Goal: Task Accomplishment & Management: Complete application form

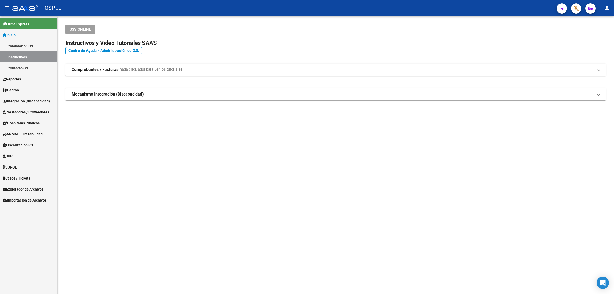
click at [306, 8] on button "button" at bounding box center [576, 8] width 10 height 10
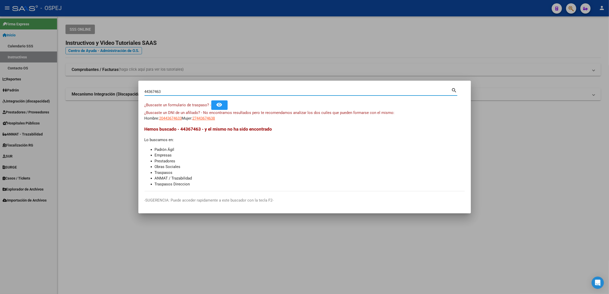
click at [176, 116] on span "20443674633" at bounding box center [170, 118] width 23 height 5
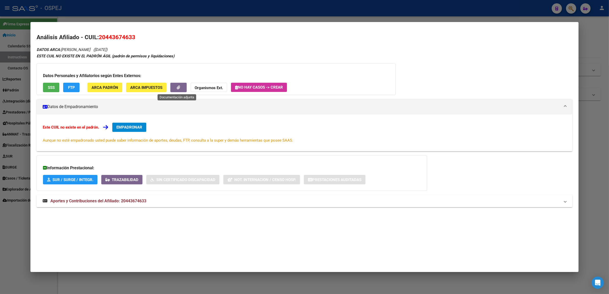
click at [179, 87] on button "button" at bounding box center [178, 87] width 16 height 9
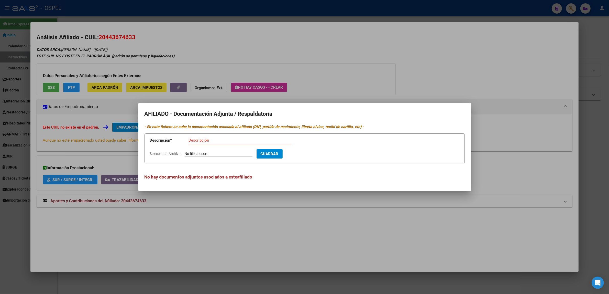
click at [181, 60] on div at bounding box center [304, 147] width 609 height 294
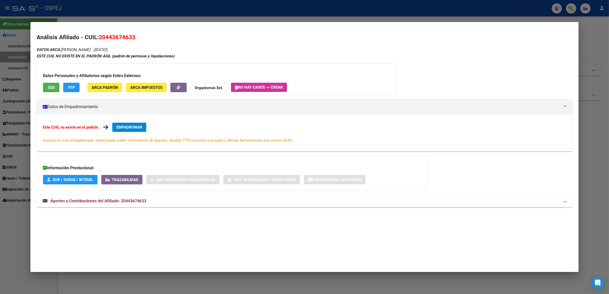
click at [205, 23] on mat-dialog-container "Análisis Afiliado - CUIL: 20443674633 DATOS ARCA: OLIVA FRANCO DAMIAN (08/09/20…" at bounding box center [304, 147] width 548 height 250
drag, startPoint x: 186, startPoint y: 12, endPoint x: 148, endPoint y: 90, distance: 86.5
click at [184, 13] on div at bounding box center [304, 147] width 609 height 294
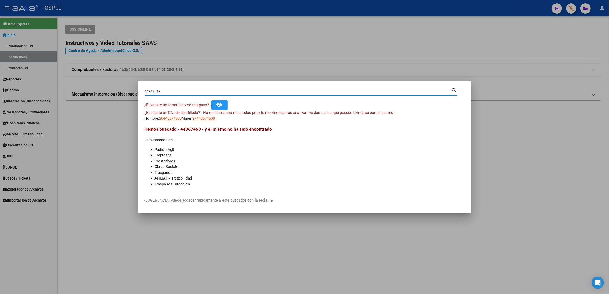
click at [160, 93] on input "44367463" at bounding box center [298, 91] width 307 height 5
paste input "39163686"
type input "39163686"
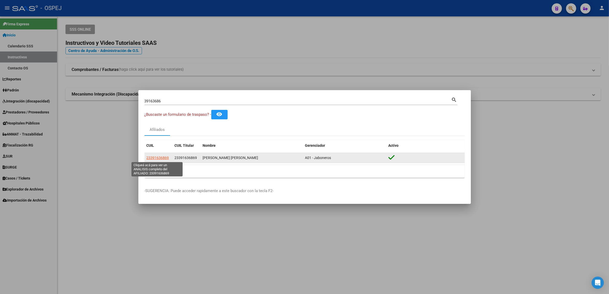
click at [156, 159] on span "23391636869" at bounding box center [158, 158] width 23 height 4
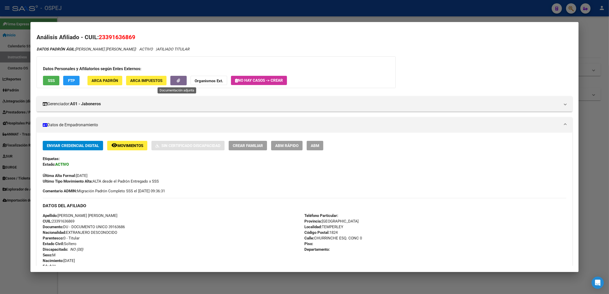
click at [177, 82] on icon "button" at bounding box center [178, 81] width 3 height 4
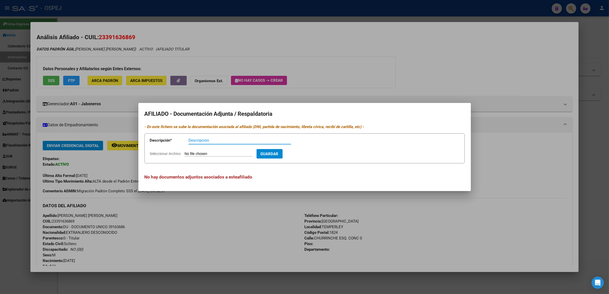
click at [174, 53] on div at bounding box center [304, 147] width 609 height 294
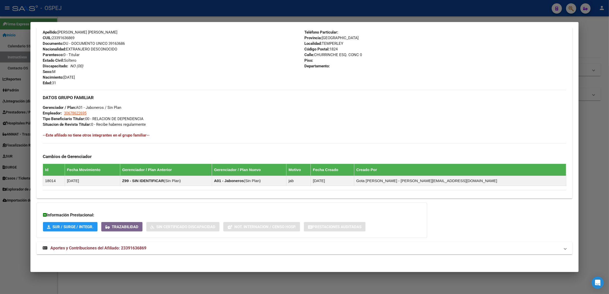
click at [117, 251] on strong "Aportes y Contribuciones del Afiliado: 23391636869" at bounding box center [95, 248] width 104 height 6
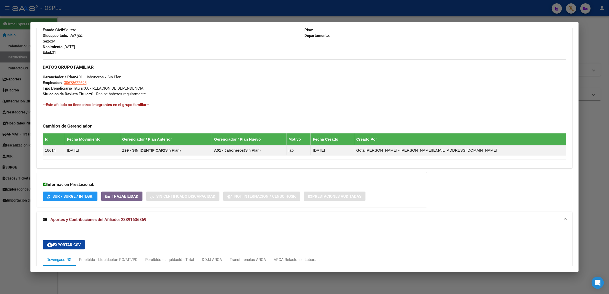
scroll to position [374, 0]
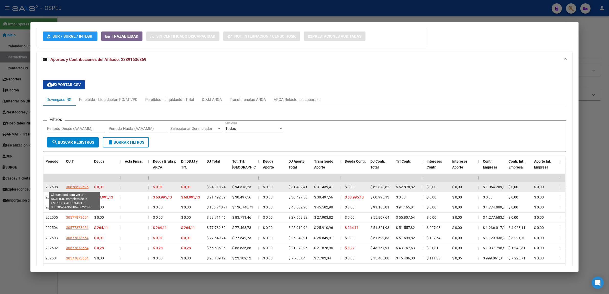
click at [73, 186] on span "30678622695" at bounding box center [77, 187] width 23 height 4
type textarea "30678622695"
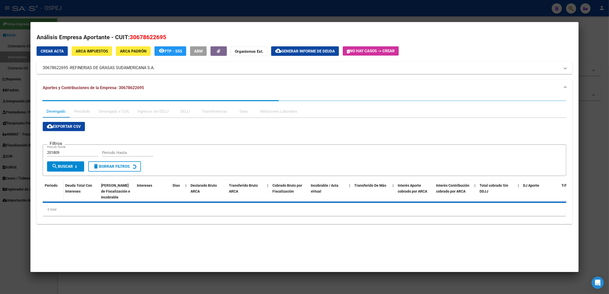
click at [11, 51] on div at bounding box center [304, 147] width 609 height 294
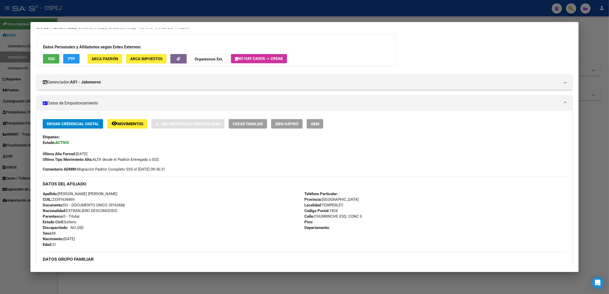
scroll to position [0, 0]
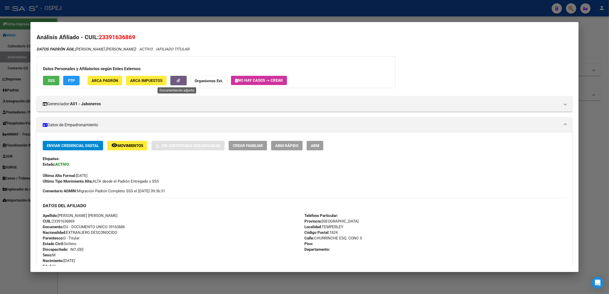
click at [178, 83] on button "button" at bounding box center [178, 80] width 16 height 9
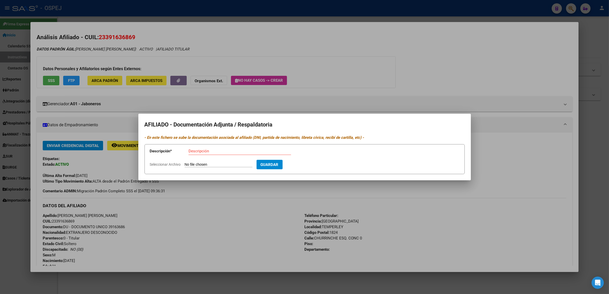
click at [249, 63] on div at bounding box center [304, 147] width 609 height 294
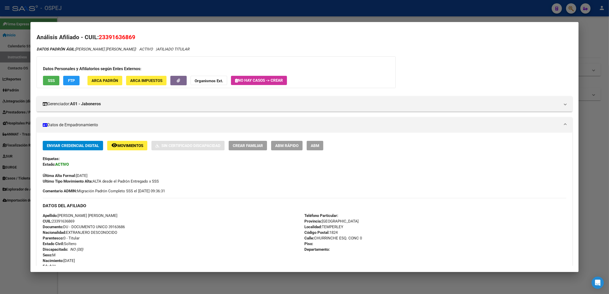
click at [213, 77] on button "Organismos Ext." at bounding box center [209, 80] width 37 height 9
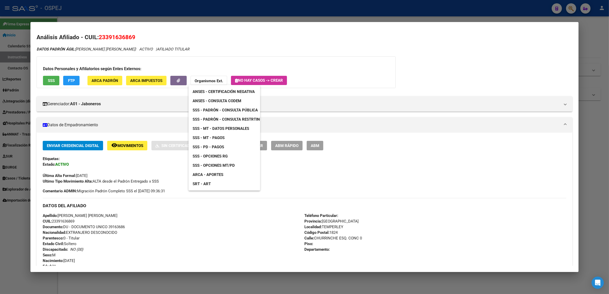
click at [235, 103] on span "ANSES - Consulta CODEM" at bounding box center [217, 101] width 49 height 5
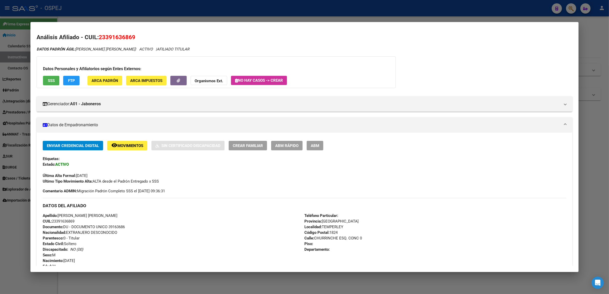
click at [248, 8] on div at bounding box center [304, 147] width 609 height 294
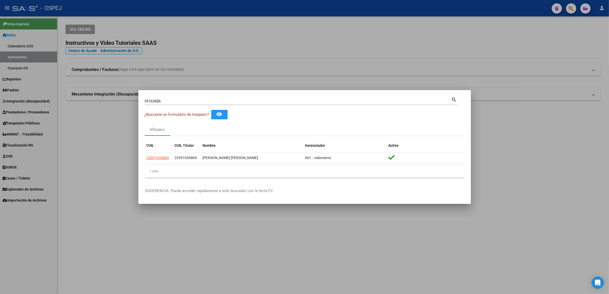
click at [162, 104] on div "39163686 Buscar (apellido, dni, cuil, nro traspaso, cuit, obra social)" at bounding box center [298, 101] width 307 height 8
click at [164, 99] on div "39163686 Buscar (apellido, dni, cuil, nro traspaso, cuit, obra social)" at bounding box center [298, 101] width 307 height 8
click at [162, 103] on input "39163686" at bounding box center [298, 101] width 307 height 5
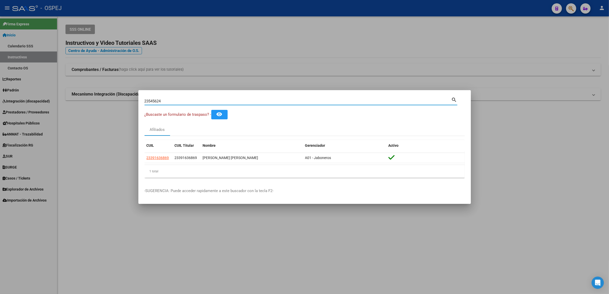
type input "23545624"
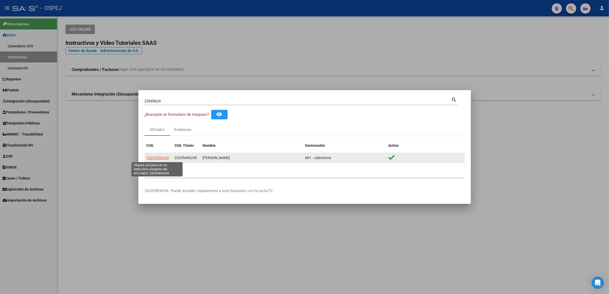
click at [152, 157] on span "23235456249" at bounding box center [158, 158] width 23 height 4
type textarea "23235456249"
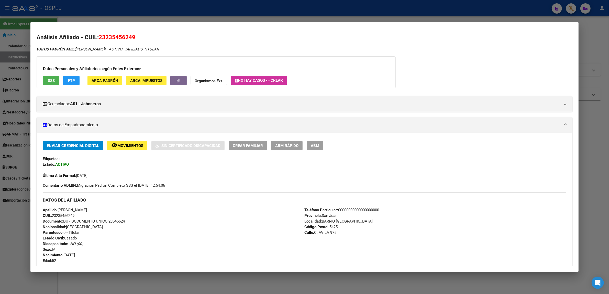
click at [161, 33] on h2 "Análisis Afiliado - CUIL: 23235456249" at bounding box center [305, 37] width 536 height 9
click at [107, 36] on span "23235456249" at bounding box center [117, 37] width 37 height 7
copy span "23235456249"
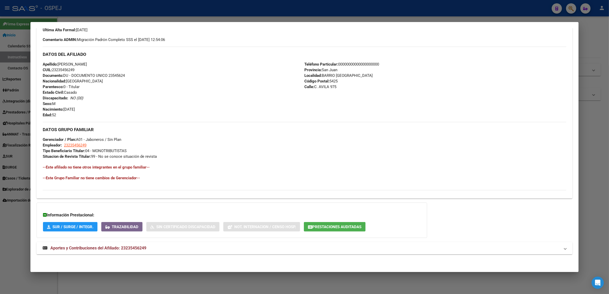
click at [146, 247] on mat-panel-title "Aportes y Contribuciones del Afiliado: 23235456249" at bounding box center [302, 248] width 518 height 6
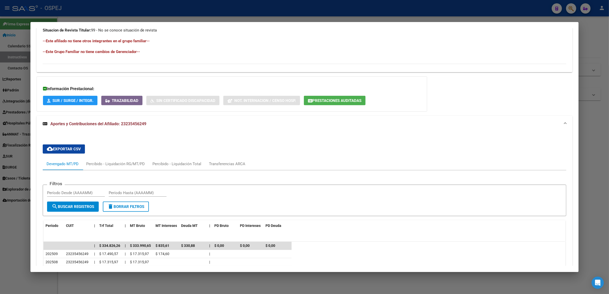
scroll to position [376, 0]
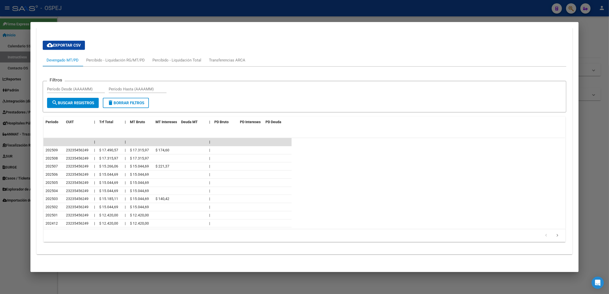
drag, startPoint x: 132, startPoint y: 246, endPoint x: 132, endPoint y: 241, distance: 5.4
click at [135, 236] on datatable-pager "1 2 3 4 5" at bounding box center [304, 235] width 517 height 9
drag, startPoint x: 129, startPoint y: 246, endPoint x: 136, endPoint y: 243, distance: 7.5
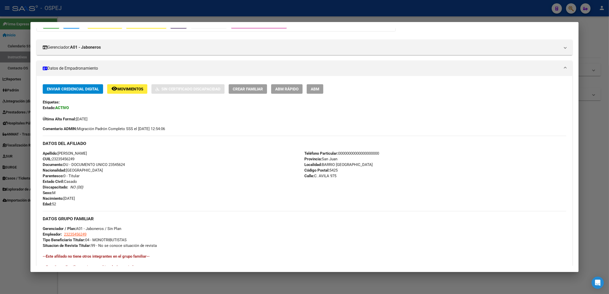
scroll to position [0, 0]
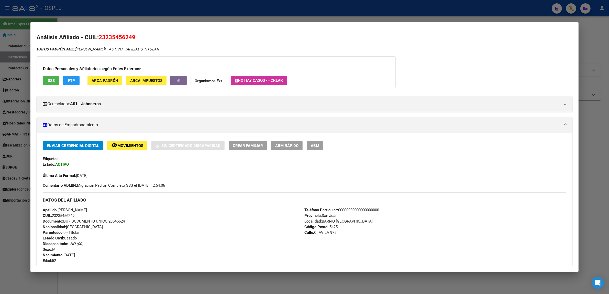
click at [214, 76] on button "Organismos Ext." at bounding box center [209, 80] width 37 height 9
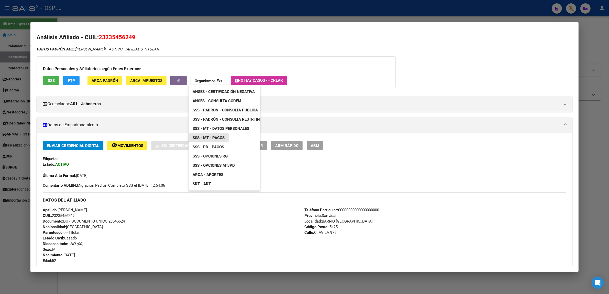
click at [220, 138] on span "SSS - MT - Pagos" at bounding box center [209, 137] width 32 height 5
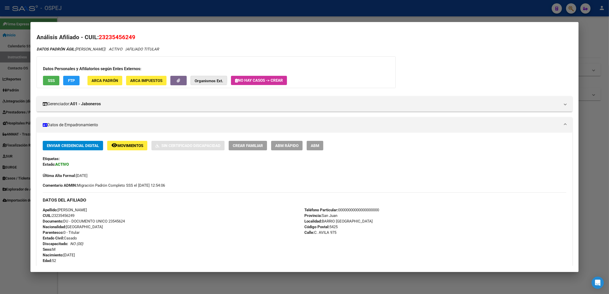
click at [200, 80] on strong "Organismos Ext." at bounding box center [209, 81] width 28 height 5
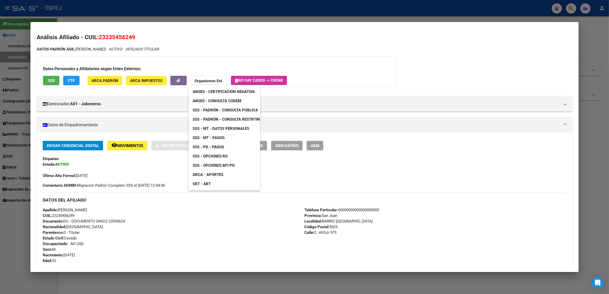
click at [232, 128] on span "SSS - MT - Datos Personales" at bounding box center [221, 128] width 57 height 5
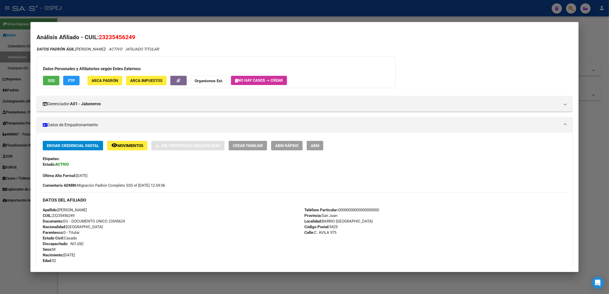
click at [212, 80] on strong "Organismos Ext." at bounding box center [209, 81] width 28 height 5
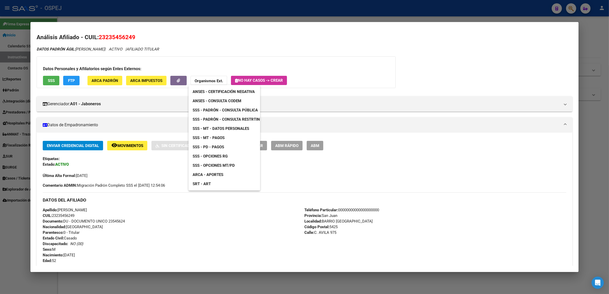
click at [58, 83] on div at bounding box center [304, 147] width 609 height 294
click at [53, 81] on button "SSS" at bounding box center [51, 80] width 16 height 9
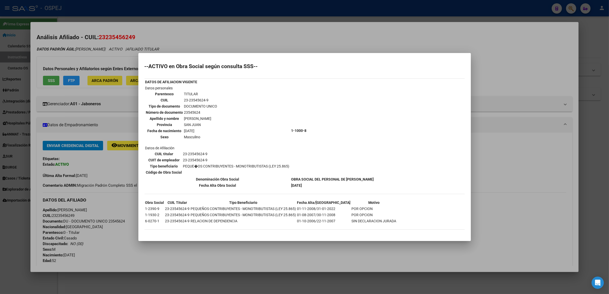
click at [67, 93] on div at bounding box center [304, 147] width 609 height 294
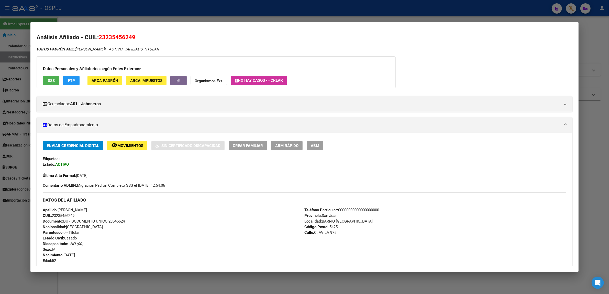
click at [94, 78] on span "ARCA Padrón" at bounding box center [105, 80] width 27 height 5
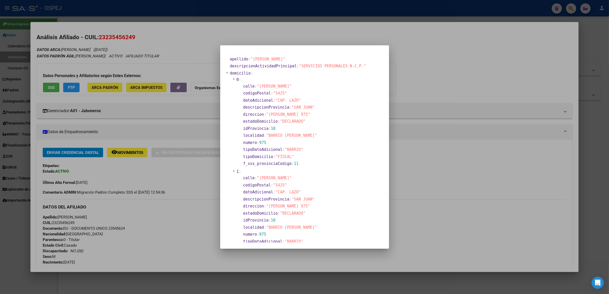
click at [94, 78] on div at bounding box center [304, 147] width 609 height 294
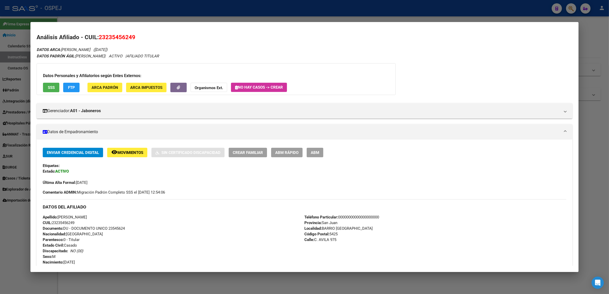
click at [73, 86] on button "FTP" at bounding box center [71, 87] width 16 height 9
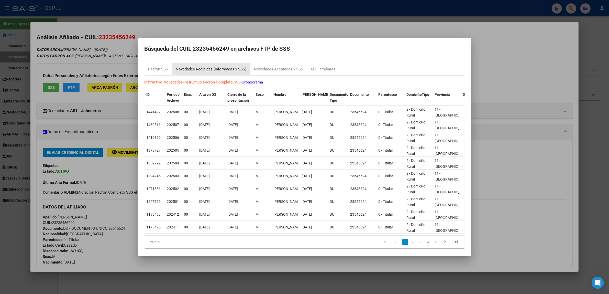
click at [215, 74] on div "Novedades Recibidas (informadas x SSS)" at bounding box center [211, 69] width 78 height 12
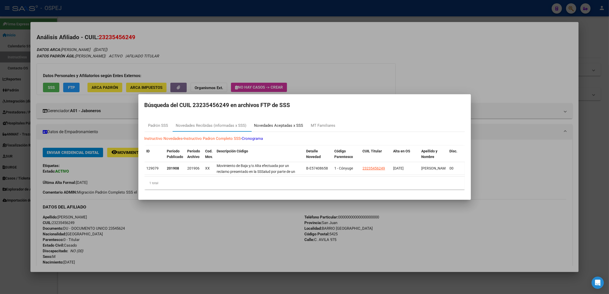
click at [283, 126] on div "Novedades Aceptadas x SSS" at bounding box center [278, 126] width 49 height 6
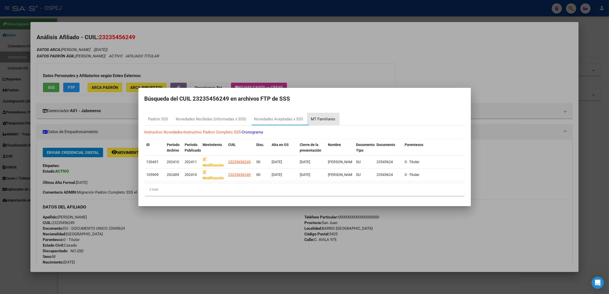
click at [306, 116] on div "MT Familiares" at bounding box center [323, 119] width 25 height 6
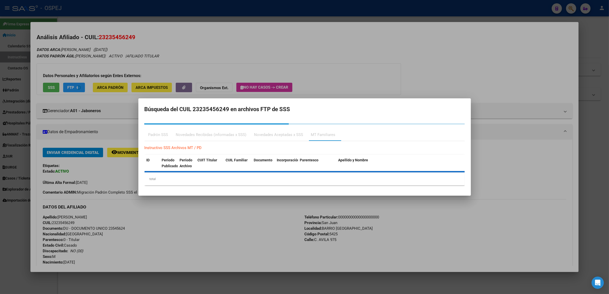
click at [165, 130] on div "Padrón SSS" at bounding box center [159, 134] width 28 height 12
click at [162, 132] on div "Padrón SSS" at bounding box center [158, 135] width 20 height 6
click at [92, 113] on div at bounding box center [304, 147] width 609 height 294
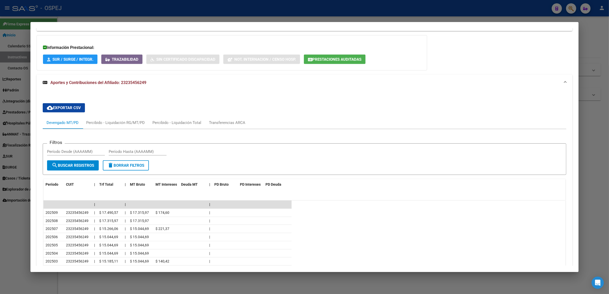
scroll to position [383, 0]
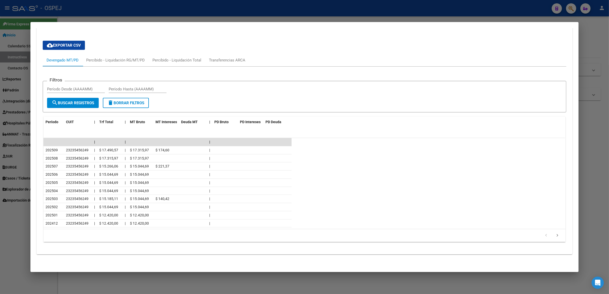
click at [161, 18] on div at bounding box center [304, 147] width 609 height 294
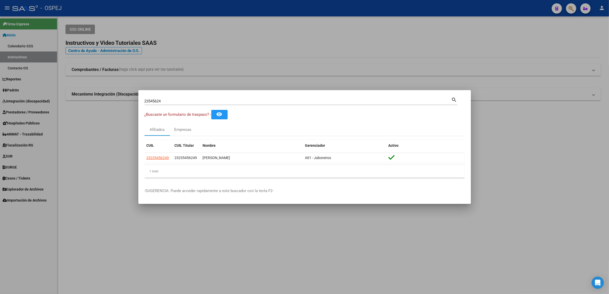
click at [157, 104] on div "23545624 Buscar (apellido, dni, cuil, nro traspaso, cuit, obra social) search" at bounding box center [301, 103] width 313 height 14
click at [157, 104] on div "23545624 Buscar (apellido, dni, cuil, nro traspaso, cuit, obra social)" at bounding box center [298, 101] width 307 height 8
click at [158, 103] on input "23545624" at bounding box center [298, 101] width 307 height 5
paste input "36488158"
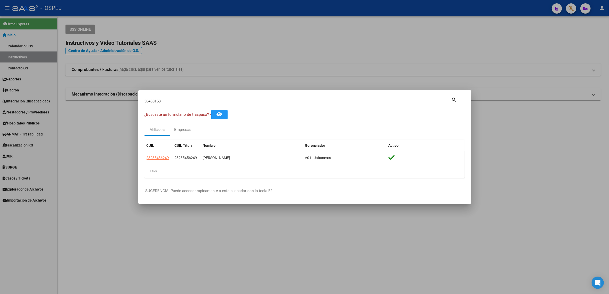
type input "36488158"
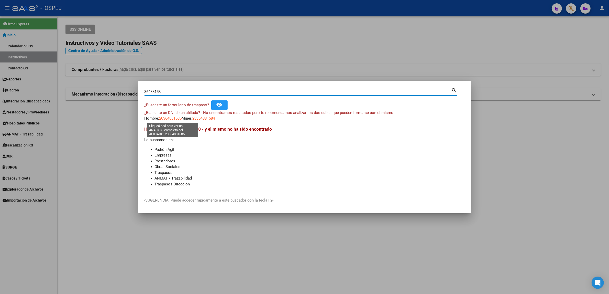
click at [178, 119] on span "20364881585" at bounding box center [170, 118] width 23 height 5
type textarea "20364881585"
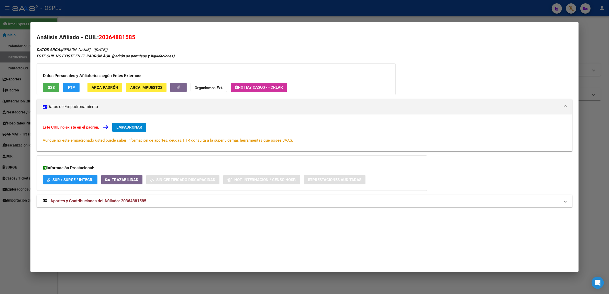
click at [43, 88] on button "SSS" at bounding box center [51, 87] width 16 height 9
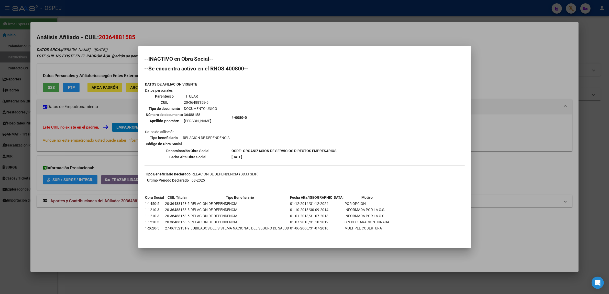
click at [112, 134] on div at bounding box center [304, 147] width 609 height 294
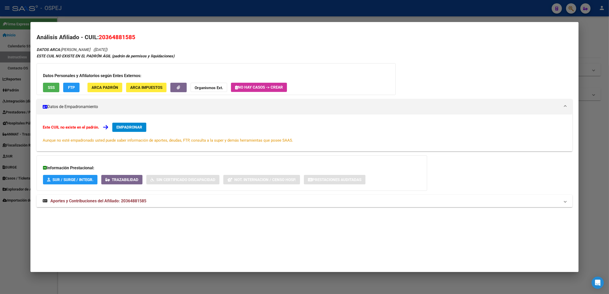
click at [182, 11] on div at bounding box center [304, 147] width 609 height 294
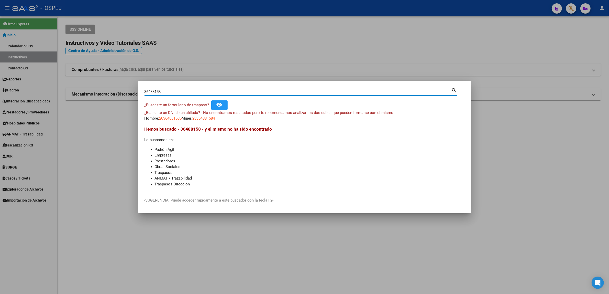
click at [166, 90] on input "36488158" at bounding box center [298, 91] width 307 height 5
paste input "9996571"
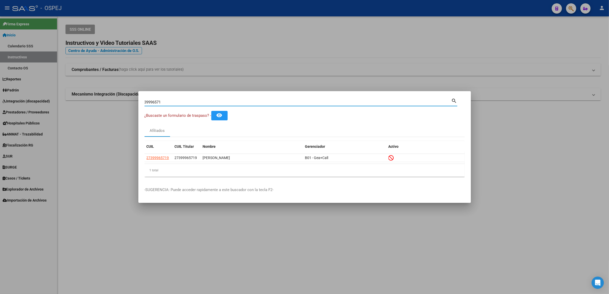
drag, startPoint x: 162, startPoint y: 102, endPoint x: 122, endPoint y: 102, distance: 40.9
click at [123, 102] on div "39996571 Buscar (apellido, dni, cuil, nro traspaso, cuit, obra social) search ¿…" at bounding box center [304, 147] width 609 height 294
paste input "41.128.700"
type input "41128700"
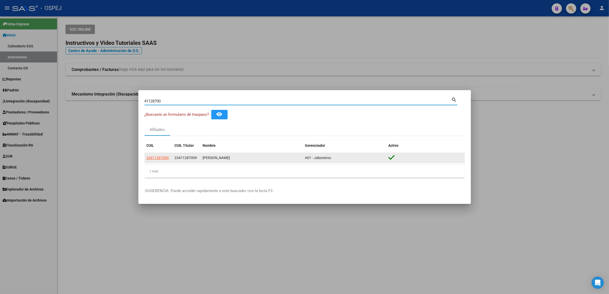
click at [152, 159] on span "23411287009" at bounding box center [158, 158] width 23 height 4
type textarea "23411287009"
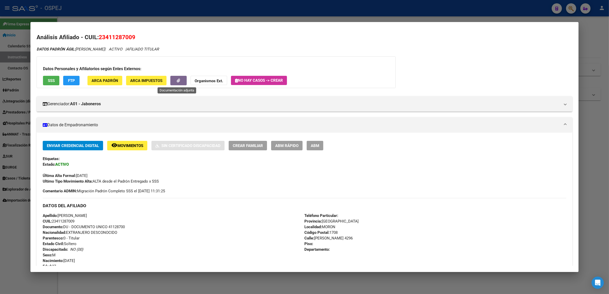
click at [173, 81] on button "button" at bounding box center [178, 80] width 16 height 9
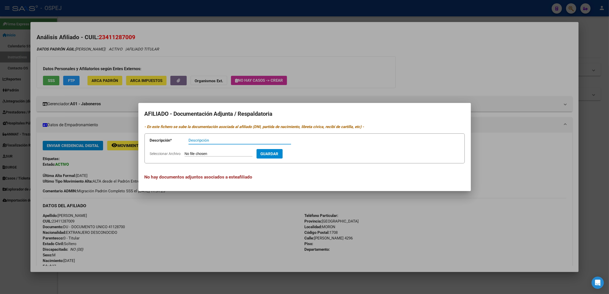
click at [199, 23] on div at bounding box center [304, 147] width 609 height 294
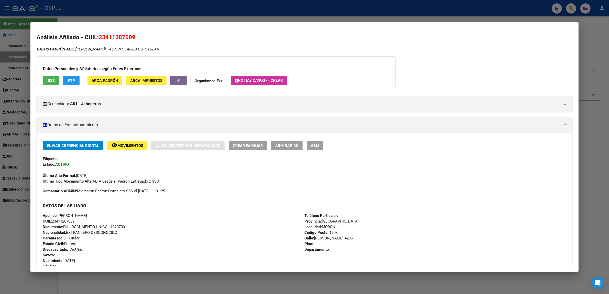
click at [187, 14] on div at bounding box center [304, 147] width 609 height 294
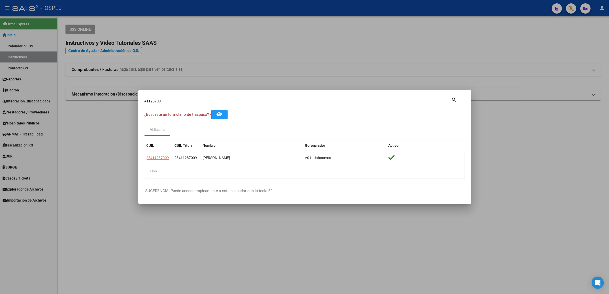
click at [231, 101] on input "41128700" at bounding box center [298, 101] width 307 height 5
type input "41486798"
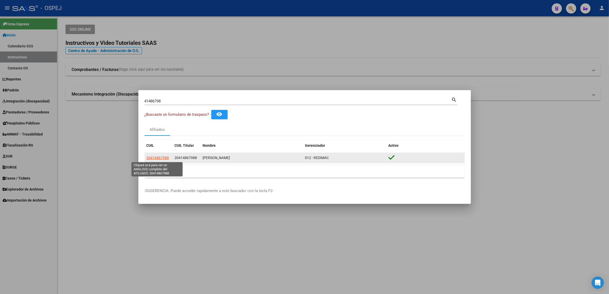
click at [155, 157] on span "20414867988" at bounding box center [158, 158] width 23 height 4
type textarea "20414867988"
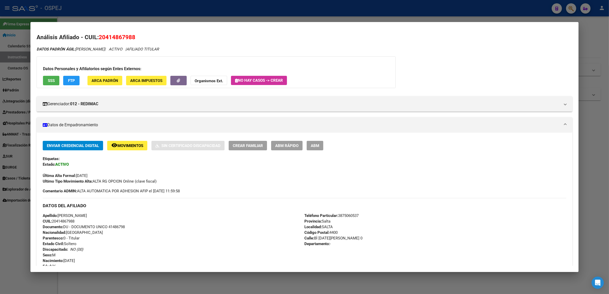
scroll to position [189, 0]
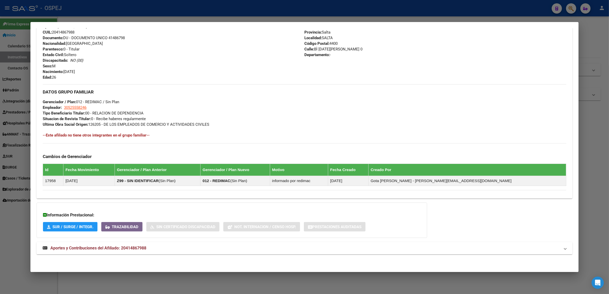
click at [197, 250] on mat-panel-title "Aportes y Contribuciones del Afiliado: 20414867988" at bounding box center [302, 248] width 518 height 6
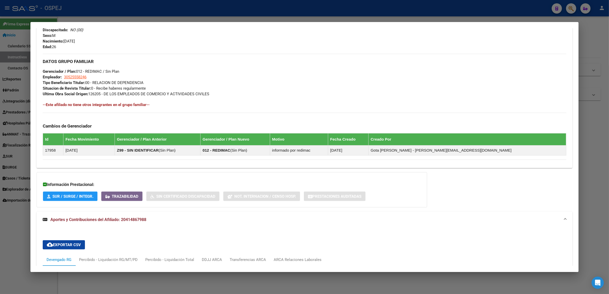
scroll to position [400, 0]
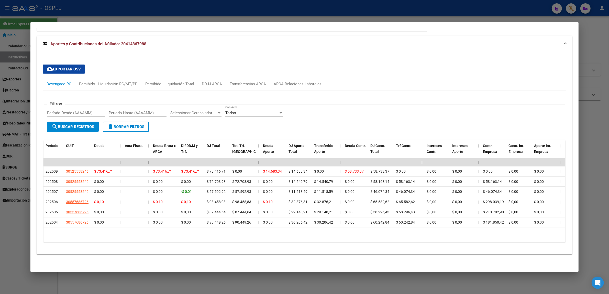
drag, startPoint x: 226, startPoint y: 146, endPoint x: 252, endPoint y: 95, distance: 57.0
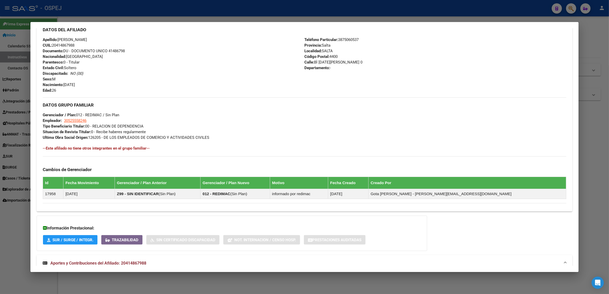
scroll to position [0, 0]
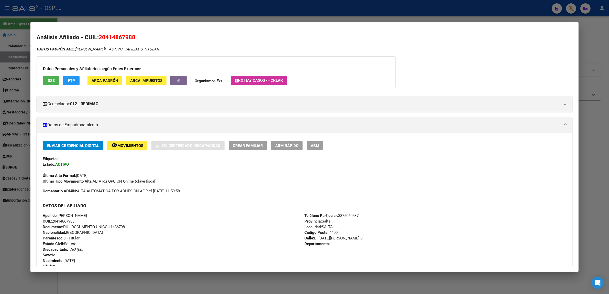
click at [158, 13] on div at bounding box center [304, 147] width 609 height 294
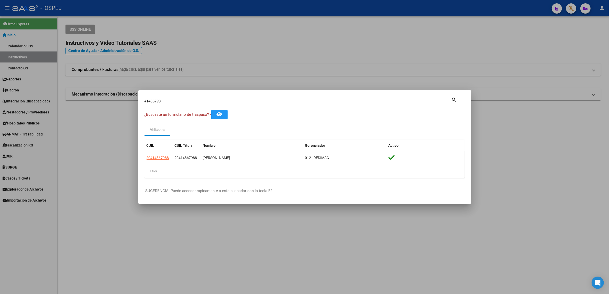
drag, startPoint x: 172, startPoint y: 99, endPoint x: 91, endPoint y: 102, distance: 81.2
click at [91, 103] on div "41486798 Buscar (apellido, dni, cuil, nro traspaso, cuit, obra social) search ¿…" at bounding box center [304, 147] width 609 height 294
paste input ".128.700"
type input "41128700"
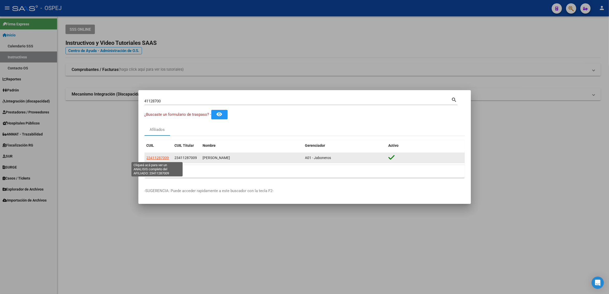
click at [156, 158] on span "23411287009" at bounding box center [158, 158] width 23 height 4
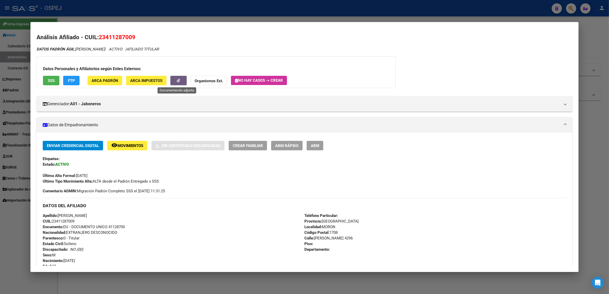
click at [182, 83] on button "button" at bounding box center [178, 80] width 16 height 9
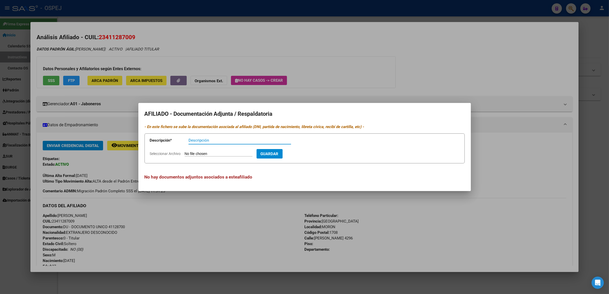
click at [191, 57] on div at bounding box center [304, 147] width 609 height 294
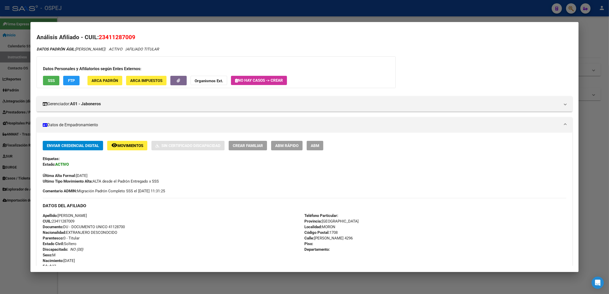
scroll to position [235, 0]
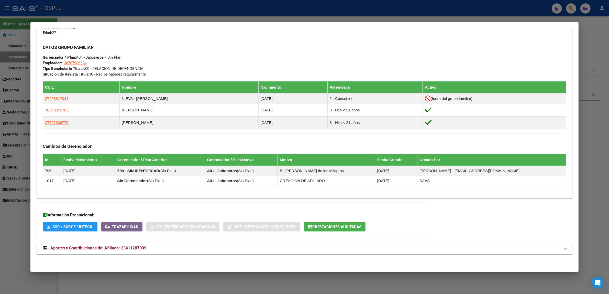
drag, startPoint x: 216, startPoint y: 255, endPoint x: 218, endPoint y: 245, distance: 10.3
click at [216, 254] on div "DATOS PADRÓN ÁGIL: GAUTO EZEQUIEL OSVALDO | ACTIVO | AFILIADO TITULAR Datos Per…" at bounding box center [305, 36] width 536 height 447
click at [218, 245] on mat-expansion-panel-header "Aportes y Contribuciones del Afiliado: 23411287009" at bounding box center [305, 248] width 536 height 12
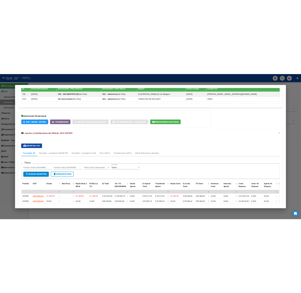
scroll to position [459, 0]
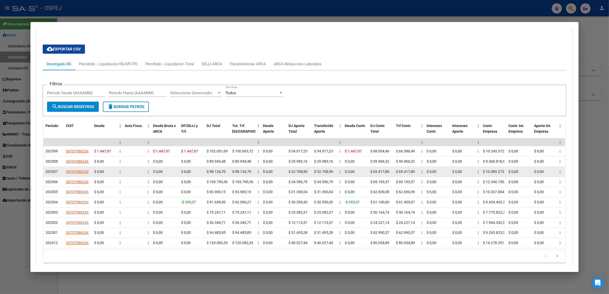
click at [73, 175] on app-link-go-to "30707986324" at bounding box center [77, 172] width 23 height 6
click at [74, 171] on span "30707986324" at bounding box center [77, 171] width 23 height 4
type textarea "30707986324"
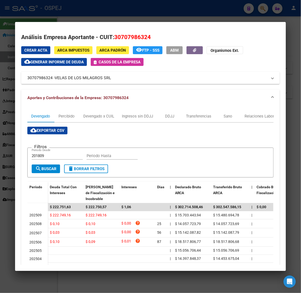
scroll to position [541, 0]
click at [58, 8] on div at bounding box center [150, 146] width 301 height 293
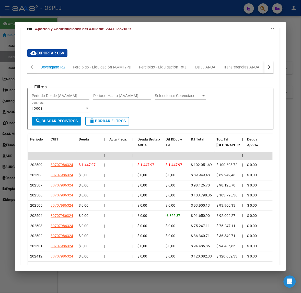
click at [71, 19] on div at bounding box center [150, 146] width 301 height 293
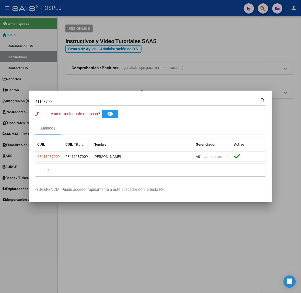
drag, startPoint x: 46, startPoint y: 101, endPoint x: 40, endPoint y: 102, distance: 6.0
click at [40, 102] on div "41128700 Buscar (apellido, dni, cuil, nro traspaso, cuit, obra social) search" at bounding box center [150, 101] width 231 height 9
click at [43, 103] on input "41128700" at bounding box center [147, 102] width 225 height 5
type input "95261032"
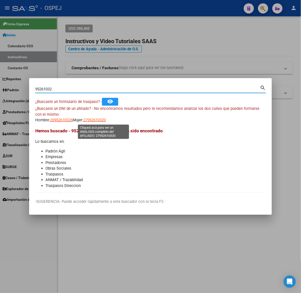
click at [97, 122] on span "27952610320" at bounding box center [94, 120] width 23 height 5
type textarea "27952610320"
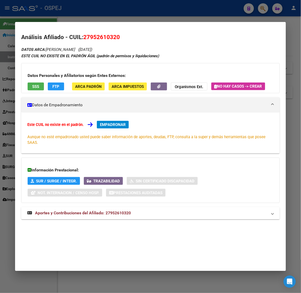
click at [99, 38] on span "27952610320" at bounding box center [101, 37] width 37 height 7
copy span "27952610320"
click at [177, 88] on strong "Organismos Ext." at bounding box center [189, 87] width 28 height 5
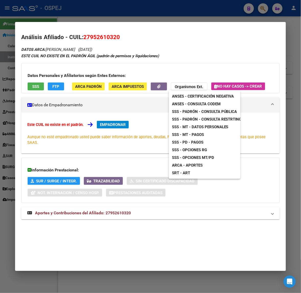
click at [207, 103] on span "ANSES - Consulta CODEM" at bounding box center [196, 104] width 49 height 5
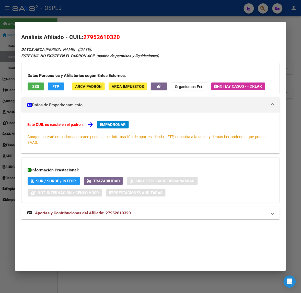
click at [91, 15] on div at bounding box center [150, 146] width 301 height 293
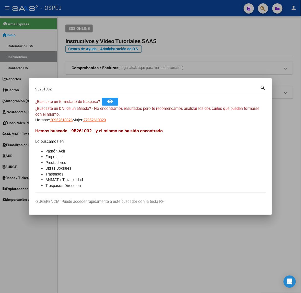
click at [84, 86] on div "95261032 Buscar (apellido, dni, cuil, nro traspaso, cuit, obra social)" at bounding box center [147, 89] width 225 height 8
click at [86, 89] on input "95261032" at bounding box center [147, 89] width 225 height 5
type input "46197211"
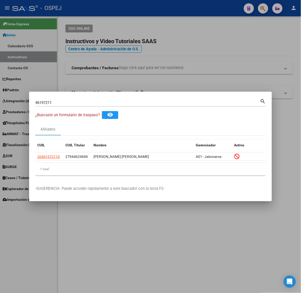
click at [29, 154] on div at bounding box center [150, 146] width 301 height 293
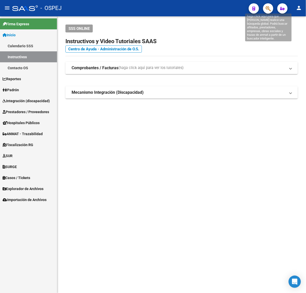
click at [269, 8] on icon "button" at bounding box center [268, 9] width 5 height 6
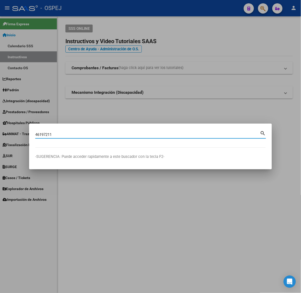
type input "46197211"
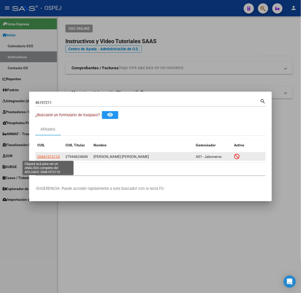
drag, startPoint x: 64, startPoint y: 157, endPoint x: 39, endPoint y: 156, distance: 25.3
click at [39, 156] on div "20461972110 27944624606 GIMENEZ VILLAR ARIEL FERNANDO A01 - Jaboneros" at bounding box center [150, 157] width 231 height 8
click at [43, 158] on span "20461972110" at bounding box center [48, 157] width 23 height 4
copy span "0461972110"
type textarea "20461972110"
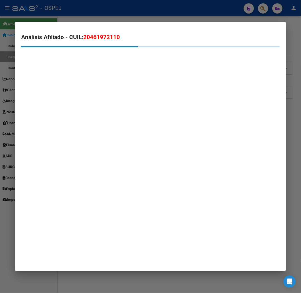
click at [97, 39] on span "20461972110" at bounding box center [101, 37] width 37 height 7
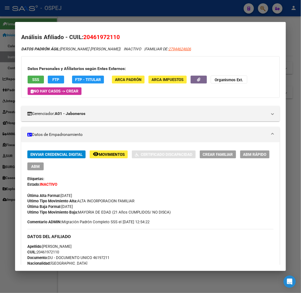
copy span "20461972110"
click at [73, 12] on div at bounding box center [150, 146] width 301 height 293
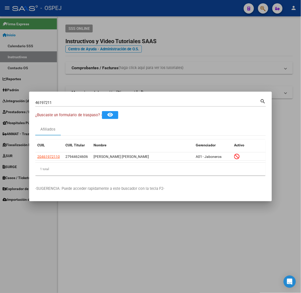
drag, startPoint x: 90, startPoint y: 104, endPoint x: -39, endPoint y: 101, distance: 128.7
click at [0, 101] on html "menu - OSPEJ person Firma Express Inicio Calendario SSS Instructivos Contacto O…" at bounding box center [150, 146] width 301 height 293
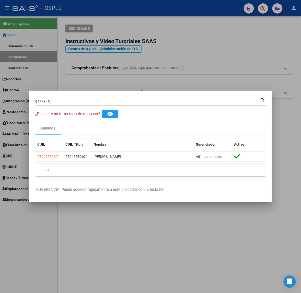
drag, startPoint x: 75, startPoint y: 98, endPoint x: -30, endPoint y: 101, distance: 105.0
click at [0, 101] on html "menu - OSPEJ person Firma Express Inicio Calendario SSS Instructivos Contacto O…" at bounding box center [150, 146] width 301 height 293
click at [46, 101] on input "94558262" at bounding box center [147, 102] width 225 height 5
type input "46197211"
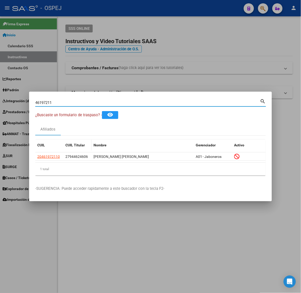
click at [65, 157] on datatable-body-cell "27944624606" at bounding box center [77, 157] width 28 height 8
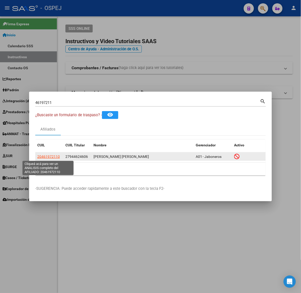
click at [52, 158] on span "20461972110" at bounding box center [48, 157] width 23 height 4
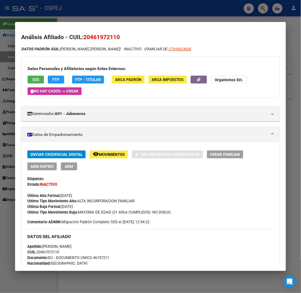
click at [28, 170] on button "ABM Rápido" at bounding box center [41, 167] width 29 height 8
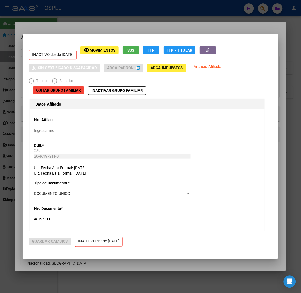
radio input "true"
type input "30-70798632-4"
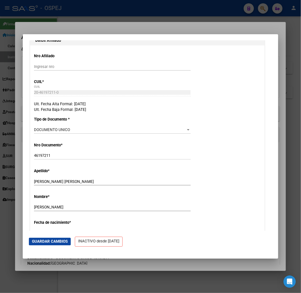
scroll to position [160, 0]
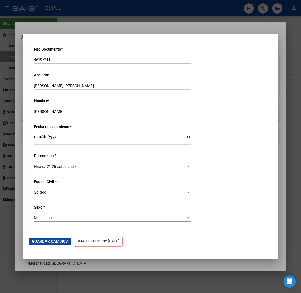
click at [37, 141] on input "2004-06-15" at bounding box center [112, 139] width 157 height 8
type input "2004-11-21"
click at [62, 239] on button "Guardar Cambios" at bounding box center [50, 242] width 42 height 8
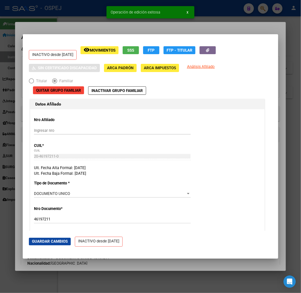
scroll to position [192, 0]
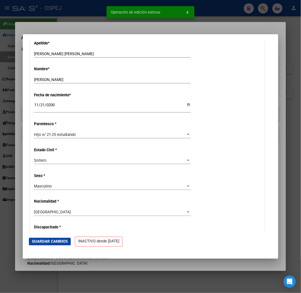
click at [66, 126] on p "Parentesco *" at bounding box center [68, 124] width 68 height 6
click at [64, 135] on span "Hijo e/ 21-25 estudiando" at bounding box center [55, 135] width 42 height 5
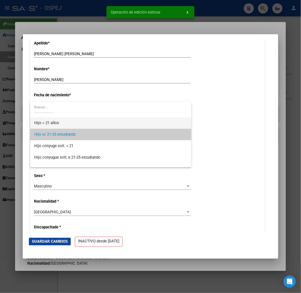
click at [63, 127] on span "Hijo < 21 años" at bounding box center [110, 123] width 153 height 12
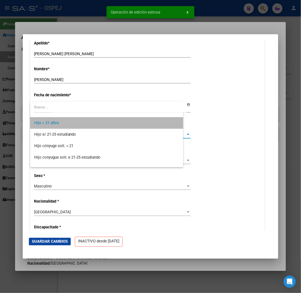
scroll to position [23, 0]
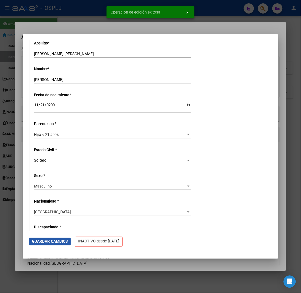
click at [57, 244] on span "Guardar Cambios" at bounding box center [50, 242] width 36 height 5
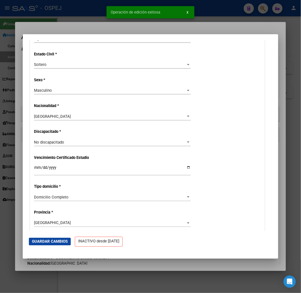
scroll to position [128, 0]
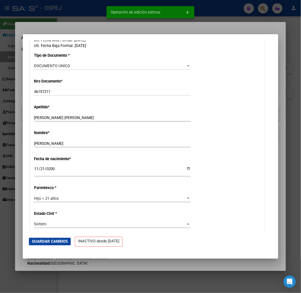
click at [51, 20] on div at bounding box center [150, 146] width 301 height 293
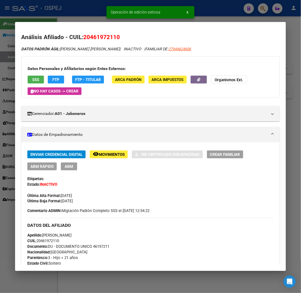
click at [59, 14] on div at bounding box center [150, 146] width 301 height 293
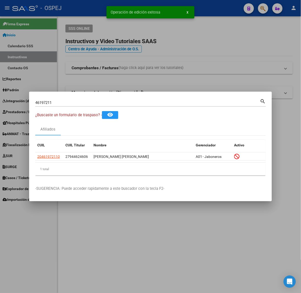
click at [45, 102] on input "46197211" at bounding box center [147, 103] width 225 height 5
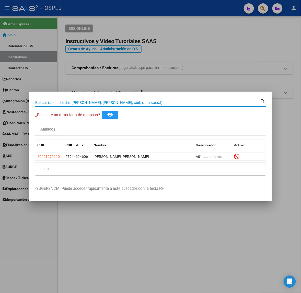
click at [179, 64] on div at bounding box center [150, 146] width 301 height 293
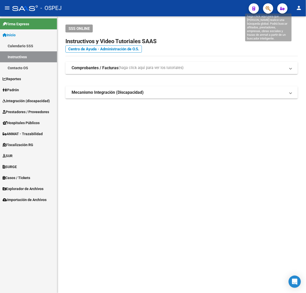
click at [269, 10] on icon "button" at bounding box center [268, 9] width 5 height 6
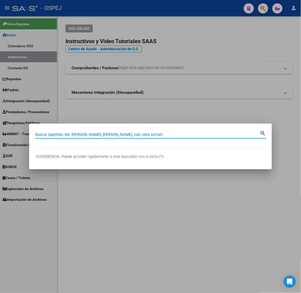
paste input "46197211"
type input "46197211"
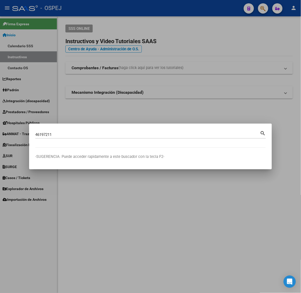
click at [94, 134] on input "46197211" at bounding box center [147, 135] width 225 height 5
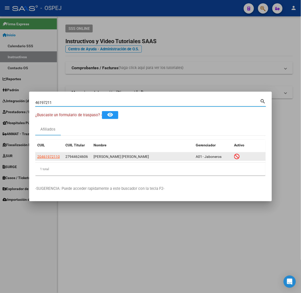
click at [53, 154] on datatable-body-cell "20461972110" at bounding box center [49, 157] width 28 height 8
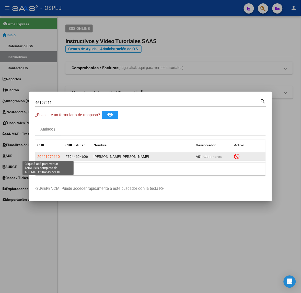
click at [53, 158] on span "20461972110" at bounding box center [48, 157] width 23 height 4
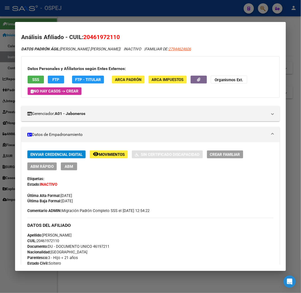
click at [45, 169] on button "ABM Rápido" at bounding box center [41, 167] width 29 height 8
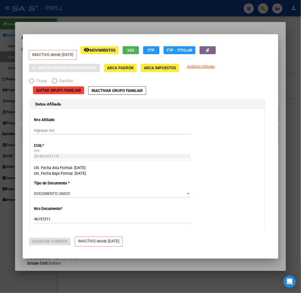
radio input "true"
type input "30-70798632-4"
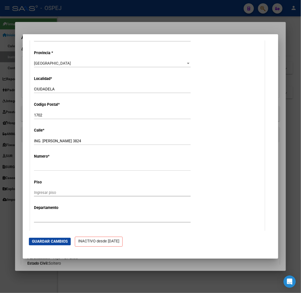
scroll to position [608, 0]
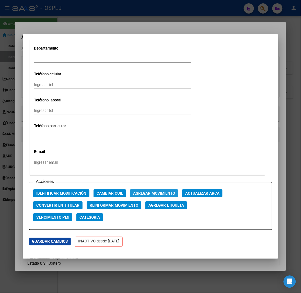
click at [159, 196] on span "Agregar Movimiento" at bounding box center [154, 194] width 42 height 5
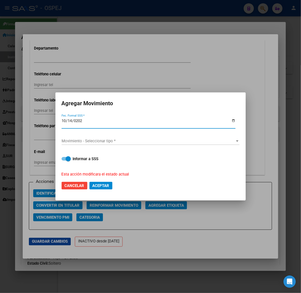
type input "2025-10-14"
click at [96, 147] on div "Movimiento - Seleccionar tipo * Movimiento - Seleccionar tipo *" at bounding box center [151, 143] width 178 height 13
click at [97, 141] on span "Movimiento - Seleccionar tipo *" at bounding box center [149, 141] width 174 height 5
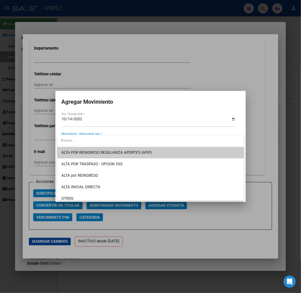
click at [152, 155] on span "ALTA POR REINGRESO REGULARIZA APORTES (AFIP)" at bounding box center [150, 153] width 179 height 12
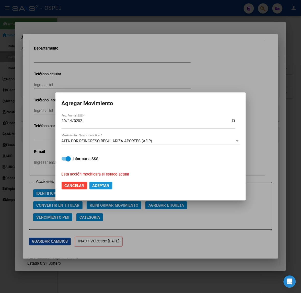
click at [99, 182] on button "Aceptar" at bounding box center [101, 186] width 23 height 8
checkbox input "false"
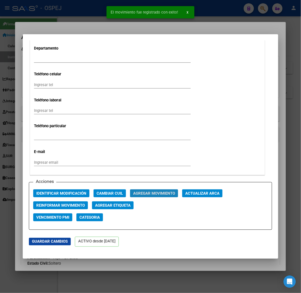
click at [170, 193] on span "Agregar Movimiento" at bounding box center [154, 194] width 42 height 5
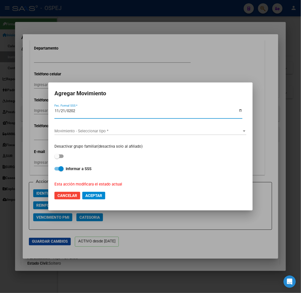
type input "2025-11-21"
click at [95, 132] on span "Movimiento - Seleccionar tipo *" at bounding box center [149, 131] width 188 height 5
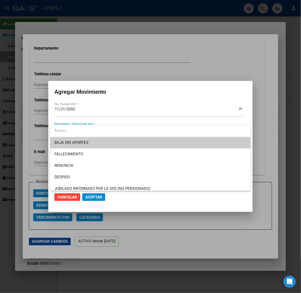
scroll to position [32, 0]
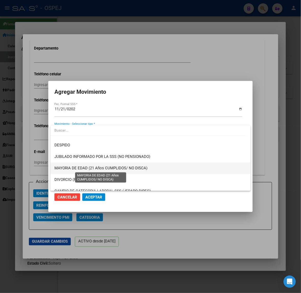
click at [116, 166] on span "MAYORIA DE EDAD (21 Años CUMPLIDOS/ NO DISCA)" at bounding box center [101, 168] width 93 height 5
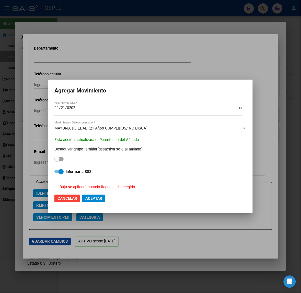
click at [99, 193] on mat-dialog-actions "Cancelar Aceptar" at bounding box center [151, 198] width 192 height 17
click at [101, 198] on span "Aceptar" at bounding box center [93, 199] width 17 height 5
checkbox input "false"
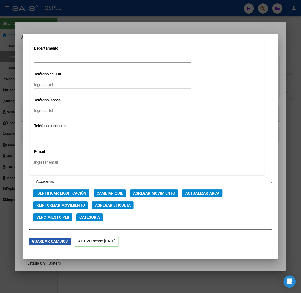
click at [47, 243] on span "Guardar Cambios" at bounding box center [50, 242] width 36 height 5
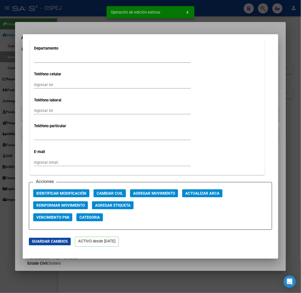
click at [54, 24] on div at bounding box center [150, 146] width 301 height 293
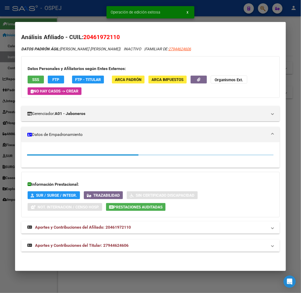
click at [55, 17] on div at bounding box center [150, 146] width 301 height 293
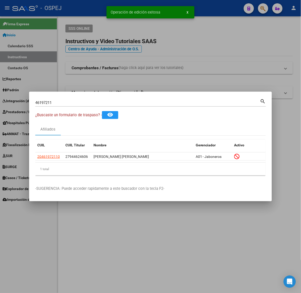
click at [91, 103] on input "46197211" at bounding box center [147, 103] width 225 height 5
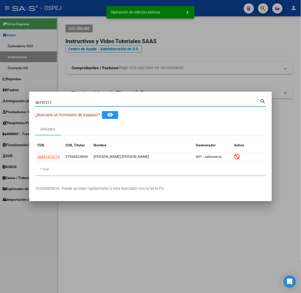
click at [91, 103] on input "46197211" at bounding box center [147, 103] width 225 height 5
click at [45, 101] on input "46197211" at bounding box center [147, 103] width 225 height 5
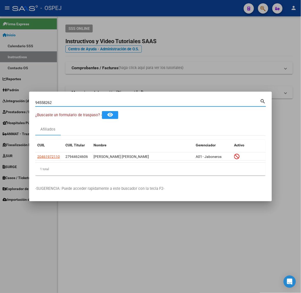
type input "94558262"
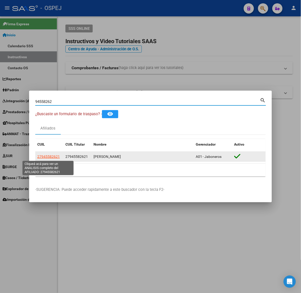
click at [52, 158] on span "27945582621" at bounding box center [48, 157] width 23 height 4
type textarea "27945582621"
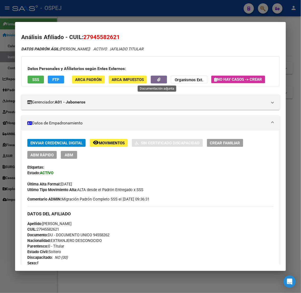
click at [157, 77] on span "button" at bounding box center [158, 79] width 3 height 5
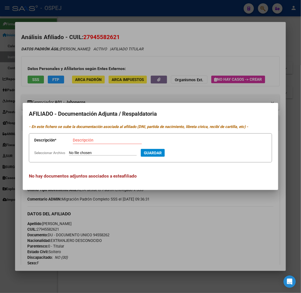
type input "C:\fakepath\WhatsApp Image 2025-10-14 at 06.52.47.jpeg"
type input "dni frente"
click at [169, 149] on button "Guardar" at bounding box center [181, 153] width 24 height 8
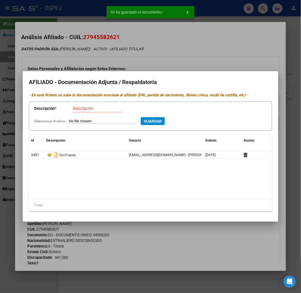
type input "C:\fakepath\WhatsApp Image 2025-10-14 at 06.52.47 (1).jpeg"
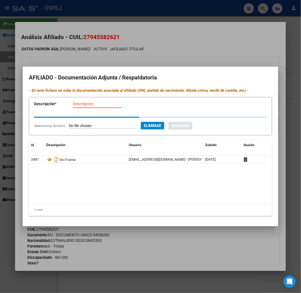
click at [88, 105] on input "Descripción" at bounding box center [97, 104] width 49 height 5
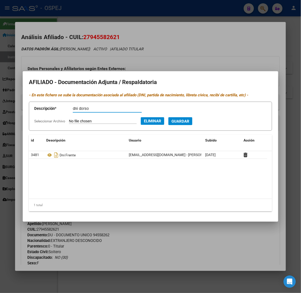
type input "dni dorso"
click at [169, 117] on button "Guardar" at bounding box center [181, 121] width 24 height 8
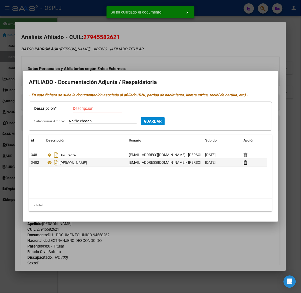
type input "C:\fakepath\WhatsApp Image 2025-10-14 at 06.52.47 (2).jpeg"
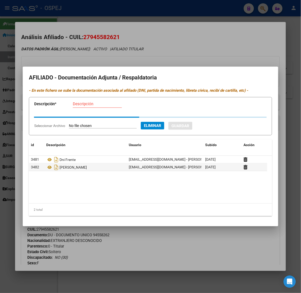
click at [93, 105] on div "Descripción" at bounding box center [97, 104] width 49 height 8
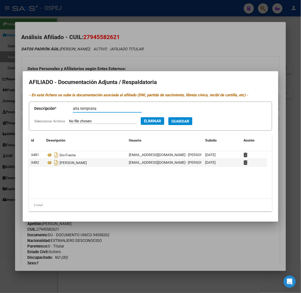
type input "alta temprana"
click at [169, 117] on button "Guardar" at bounding box center [181, 121] width 24 height 8
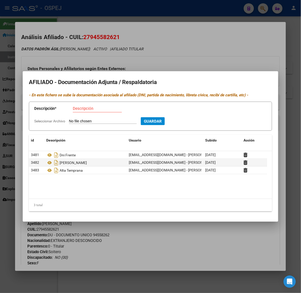
click at [103, 47] on div at bounding box center [150, 146] width 301 height 293
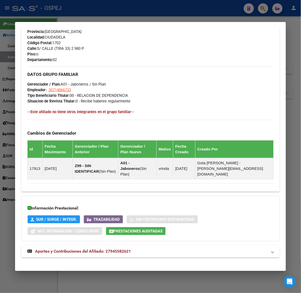
click at [62, 252] on mat-expansion-panel-header "Aportes y Contribuciones del Afiliado: 27945582621" at bounding box center [150, 252] width 259 height 12
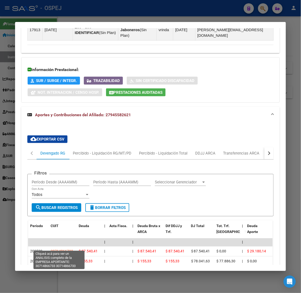
scroll to position [490, 0]
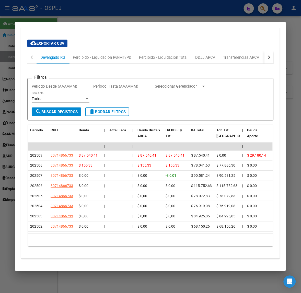
drag, startPoint x: 68, startPoint y: 214, endPoint x: 72, endPoint y: 48, distance: 166.9
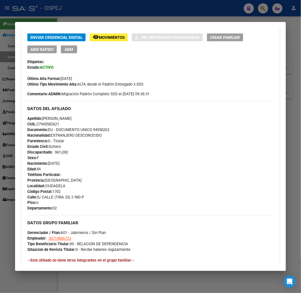
scroll to position [0, 0]
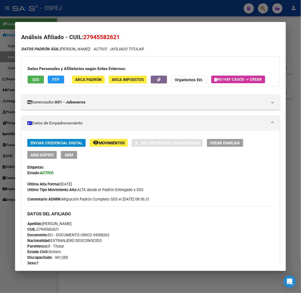
click at [98, 39] on span "27945582621" at bounding box center [101, 37] width 37 height 7
copy span "27945582621"
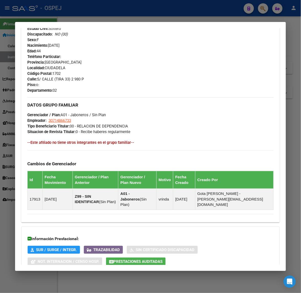
scroll to position [448, 0]
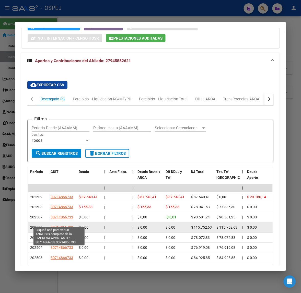
click at [65, 226] on span "30714866733" at bounding box center [62, 228] width 23 height 4
type textarea "30714866733"
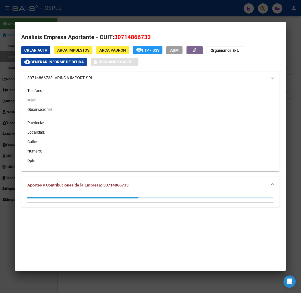
click at [171, 16] on div at bounding box center [150, 146] width 301 height 293
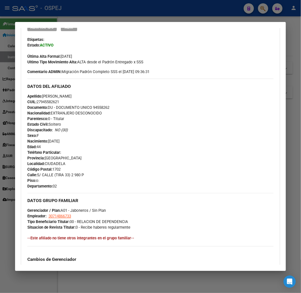
scroll to position [0, 0]
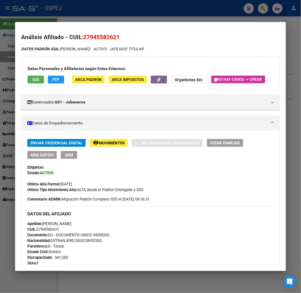
click at [126, 17] on div at bounding box center [150, 146] width 301 height 293
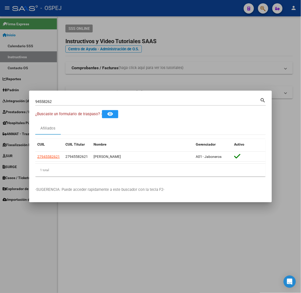
click at [90, 98] on div "94558262 Buscar (apellido, dni, cuil, nro traspaso, cuit, obra social)" at bounding box center [147, 102] width 225 height 8
click at [89, 104] on input "94558262" at bounding box center [147, 102] width 225 height 5
type input "39659034"
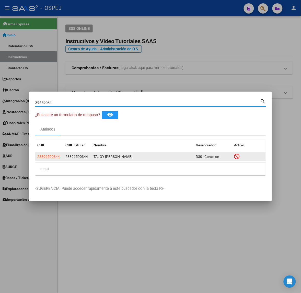
click at [45, 161] on div "23396590344 23396590344 TALOY GLORIA BELEN D30 - Conexion" at bounding box center [150, 157] width 231 height 8
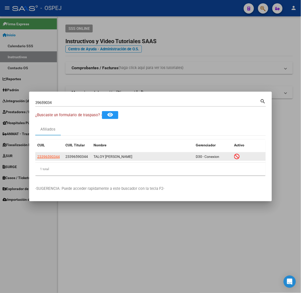
click at [44, 159] on span "23396590344" at bounding box center [48, 157] width 23 height 4
type textarea "23396590344"
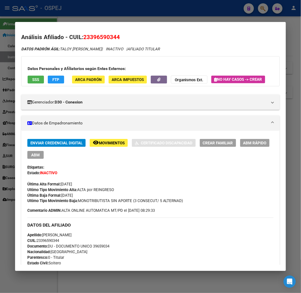
click at [101, 29] on mat-dialog-content "Análisis Afiliado - CUIL: 23396590344 DATOS PADRÓN ÁGIL: TALOY GLORIA BELEN | I…" at bounding box center [150, 146] width 271 height 237
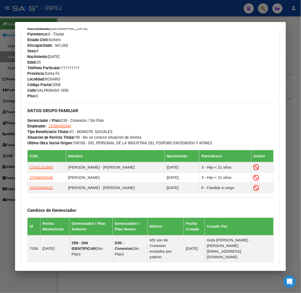
scroll to position [308, 0]
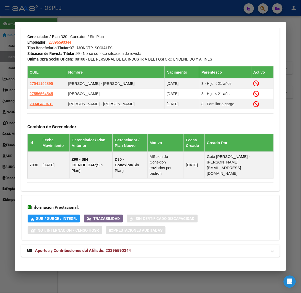
click at [108, 254] on div "DATOS PADRÓN ÁGIL: TALOY GLORIA BELEN | INACTIVO | AFILIADO TITULAR Datos Perso…" at bounding box center [150, 0] width 259 height 525
click at [110, 251] on mat-expansion-panel-header "Aportes y Contribuciones del Afiliado: 23396590344" at bounding box center [150, 251] width 259 height 12
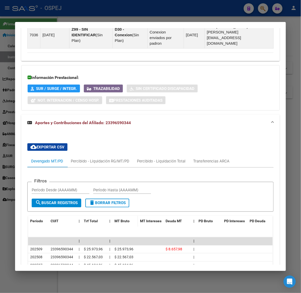
scroll to position [540, 0]
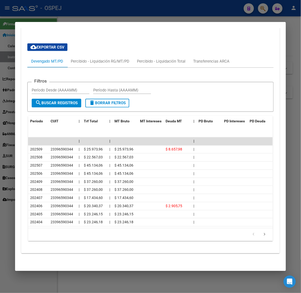
drag, startPoint x: 134, startPoint y: 163, endPoint x: 108, endPoint y: 45, distance: 120.7
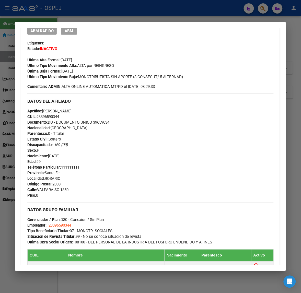
scroll to position [0, 0]
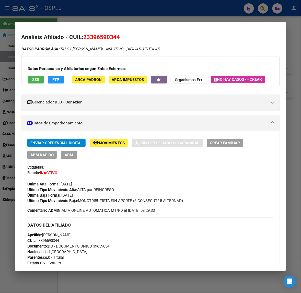
click at [111, 39] on span "23396590344" at bounding box center [101, 37] width 37 height 7
drag, startPoint x: 111, startPoint y: 39, endPoint x: 112, endPoint y: 43, distance: 4.6
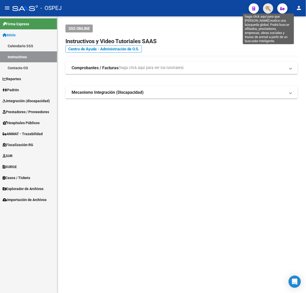
click at [266, 12] on icon "button" at bounding box center [268, 9] width 5 height 6
